Goal: Task Accomplishment & Management: Use online tool/utility

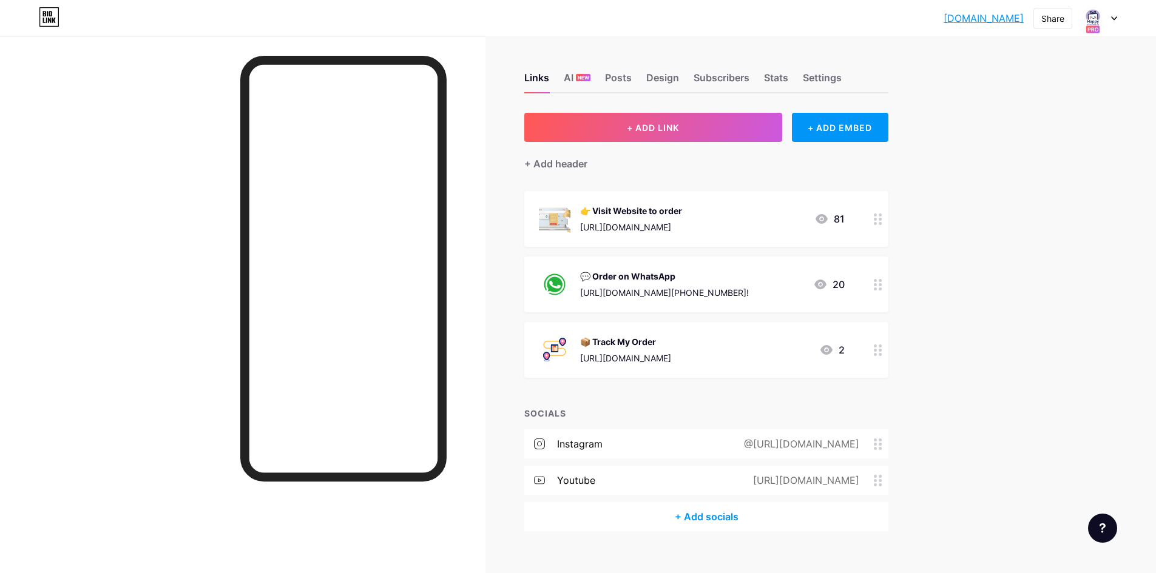
click at [946, 273] on div "[DOMAIN_NAME].... [DOMAIN_NAME] Share Switch accounts Happymento [DOMAIN_NAME]/…" at bounding box center [578, 296] width 1156 height 592
click at [1095, 22] on img at bounding box center [1092, 17] width 19 height 19
click at [589, 81] on div "AI NEW" at bounding box center [577, 81] width 27 height 22
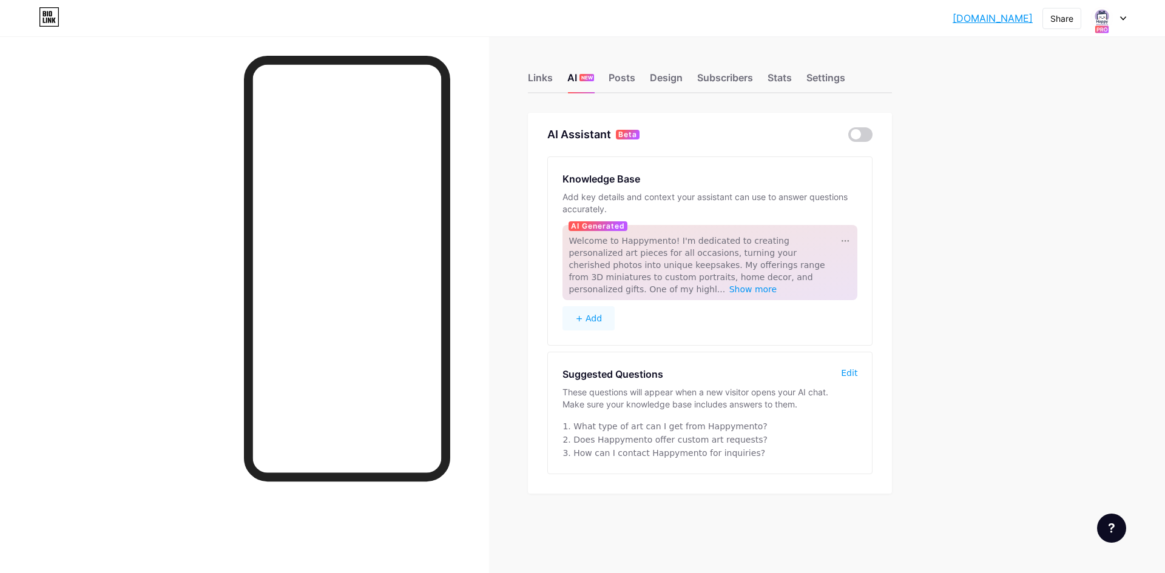
click at [843, 367] on div "Edit" at bounding box center [849, 373] width 16 height 12
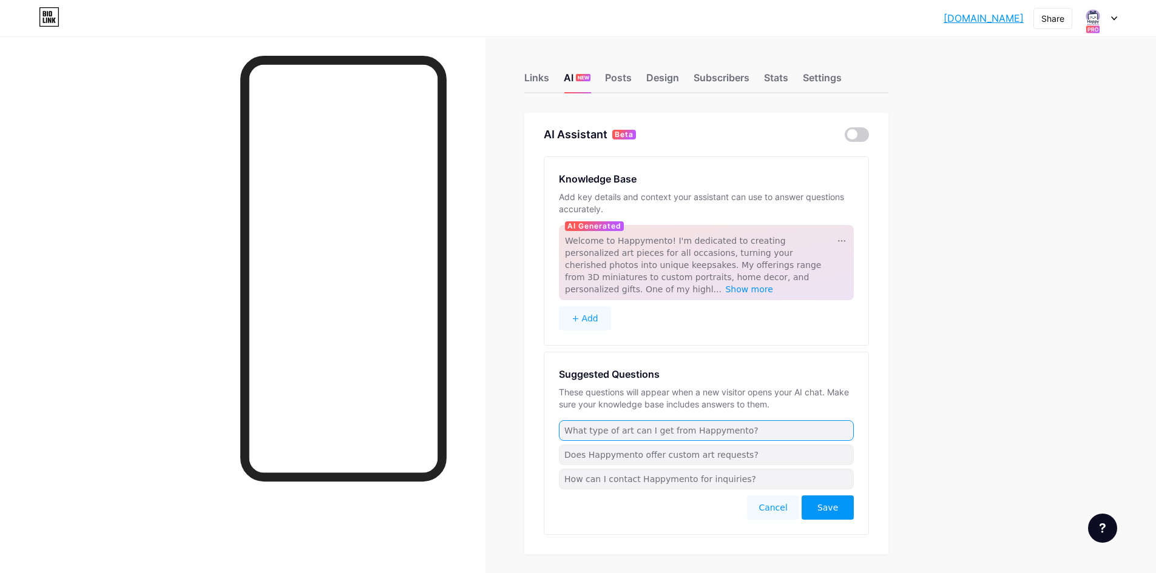
click at [738, 423] on input "What type of art can I get from Happymento?" at bounding box center [706, 431] width 295 height 21
click at [589, 306] on button "+ Add" at bounding box center [585, 318] width 52 height 24
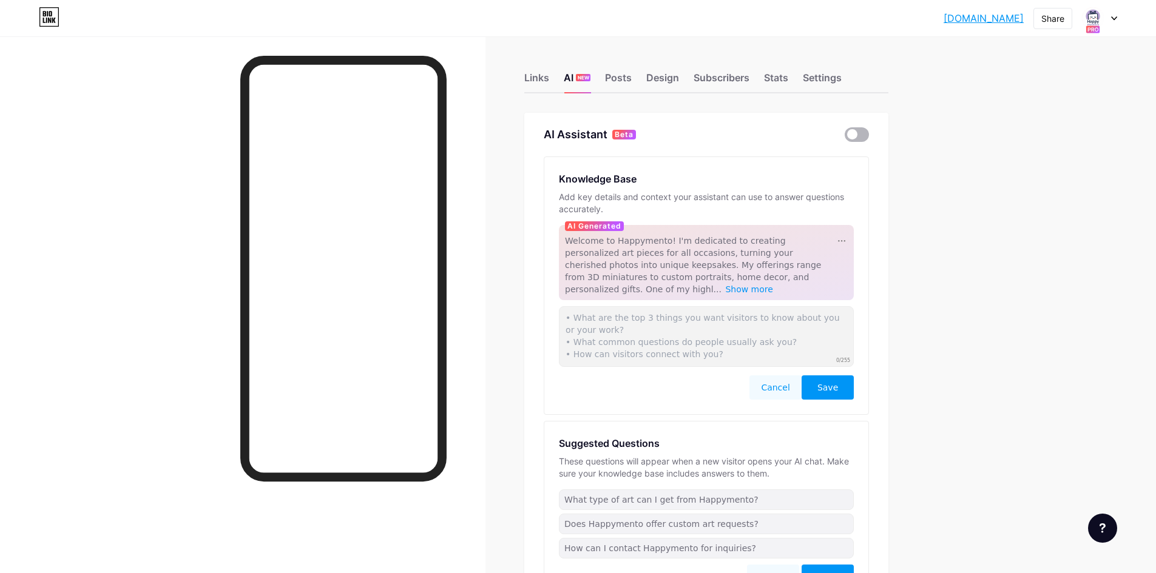
click at [856, 129] on span at bounding box center [857, 134] width 24 height 15
click at [845, 138] on input "checkbox" at bounding box center [845, 138] width 0 height 0
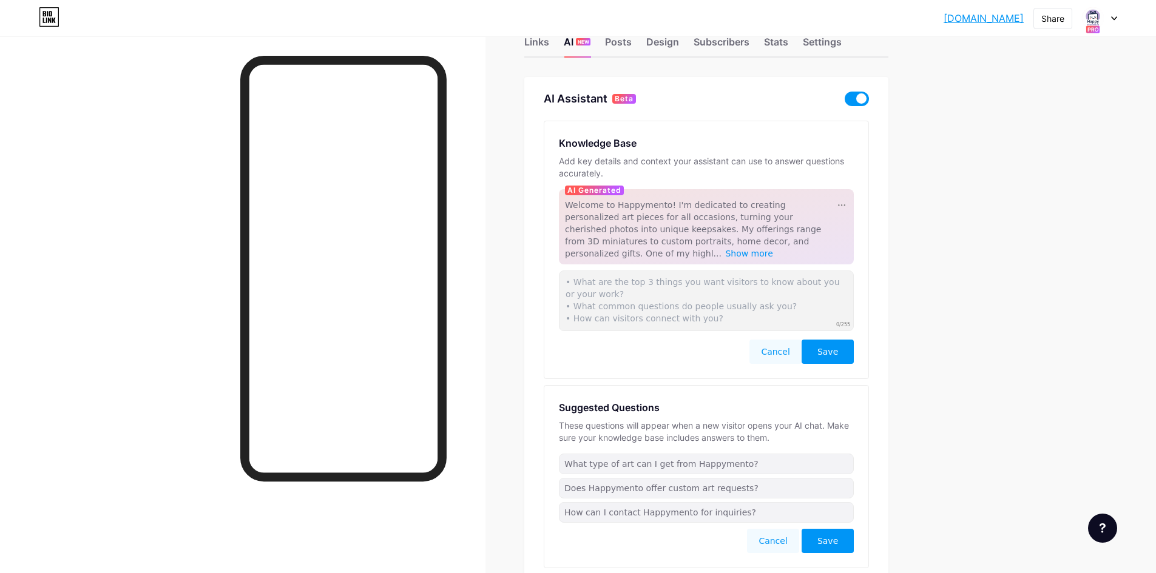
scroll to position [99, 0]
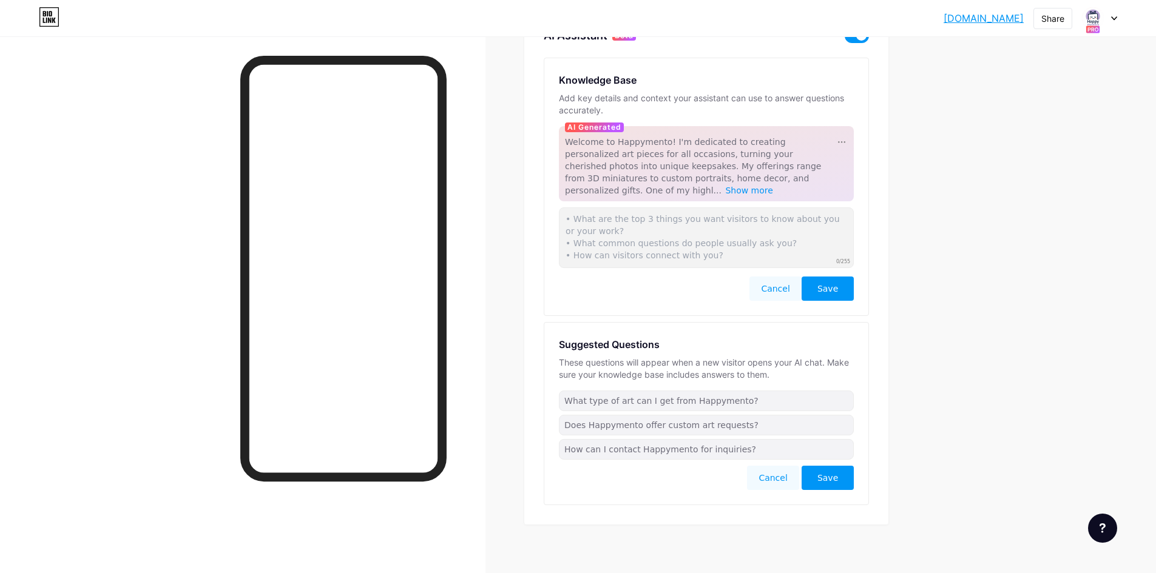
click at [834, 283] on span "Save" at bounding box center [827, 289] width 21 height 12
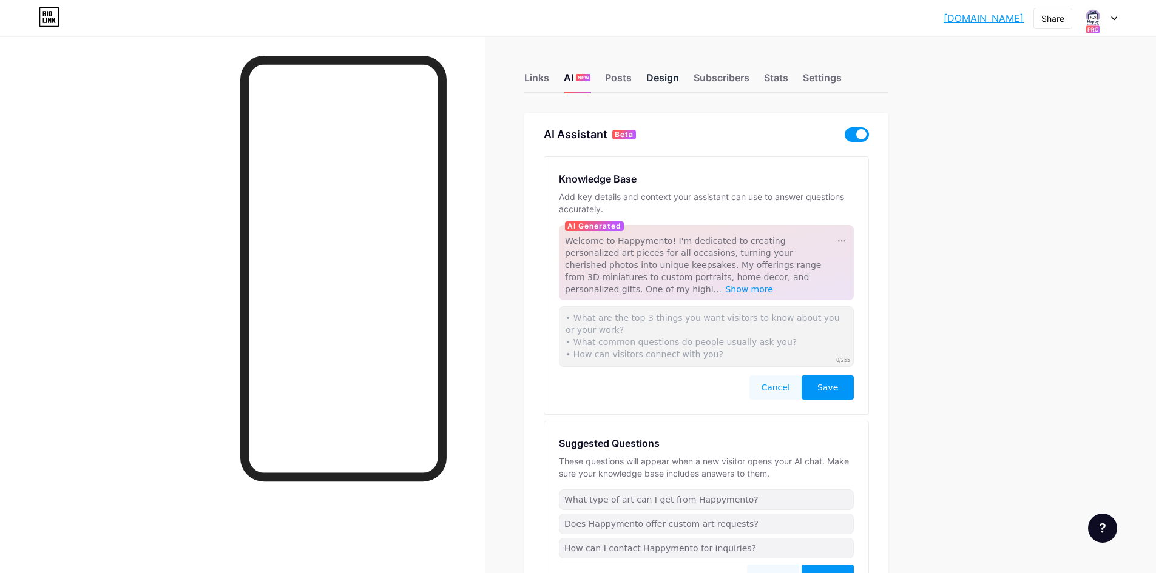
click at [650, 78] on div "Design" at bounding box center [662, 81] width 33 height 22
click at [725, 83] on div "Subscribers" at bounding box center [722, 81] width 56 height 22
click at [772, 80] on div "Stats" at bounding box center [776, 81] width 24 height 22
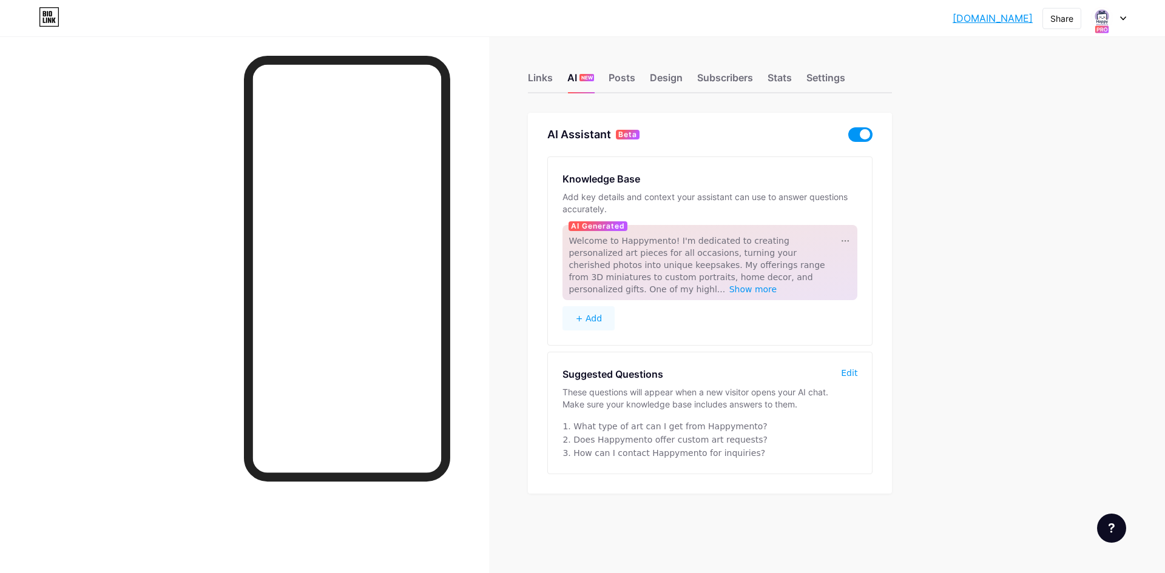
click at [777, 285] on span "Show more" at bounding box center [753, 290] width 48 height 10
